Goal: Information Seeking & Learning: Learn about a topic

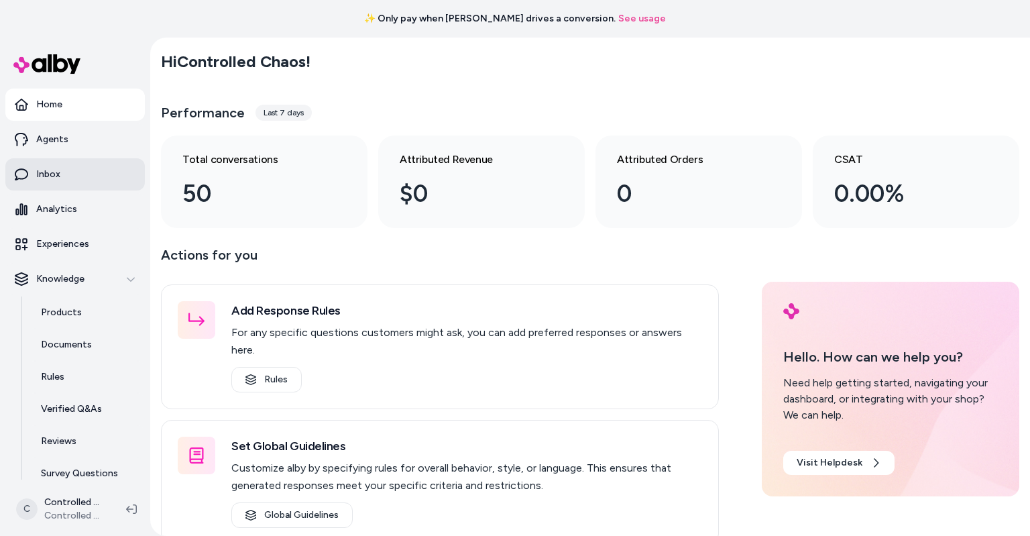
click at [90, 182] on link "Inbox" at bounding box center [75, 174] width 140 height 32
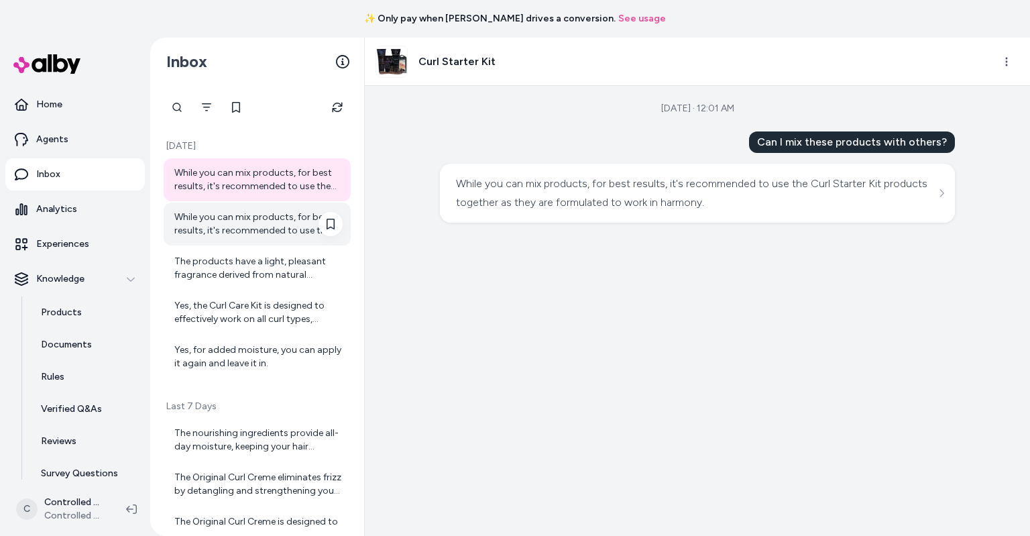
click at [221, 227] on div "While you can mix products, for best results, it's recommended to use the Curl …" at bounding box center [258, 224] width 168 height 27
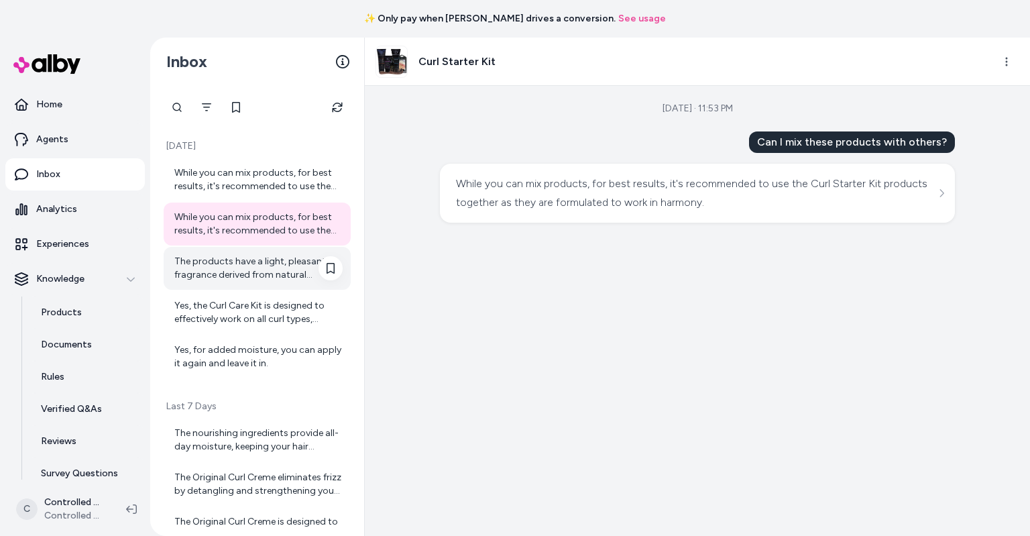
click at [221, 265] on div "The products have a light, pleasant fragrance derived from natural ingredients,…" at bounding box center [258, 268] width 168 height 27
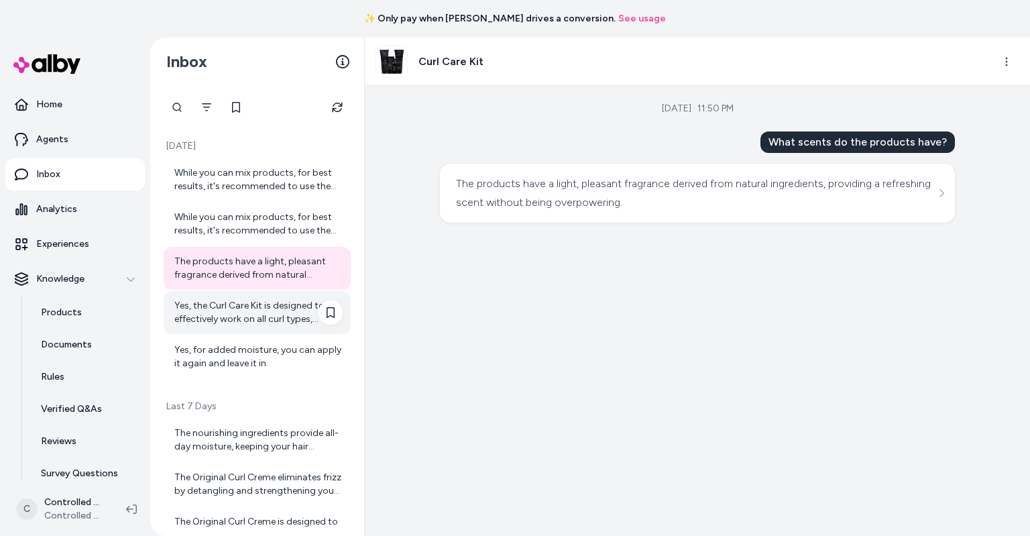
click at [220, 310] on div "Yes, the Curl Care Kit is designed to effectively work on all curl types, enhan…" at bounding box center [258, 312] width 168 height 27
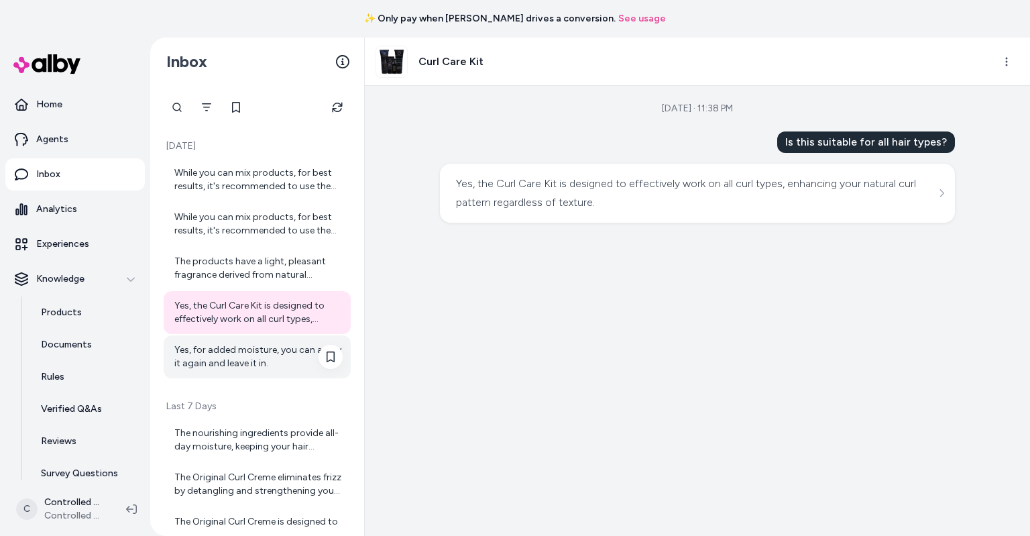
click at [216, 348] on div "Yes, for added moisture, you can apply it again and leave it in." at bounding box center [258, 356] width 168 height 27
